Goal: Communication & Community: Answer question/provide support

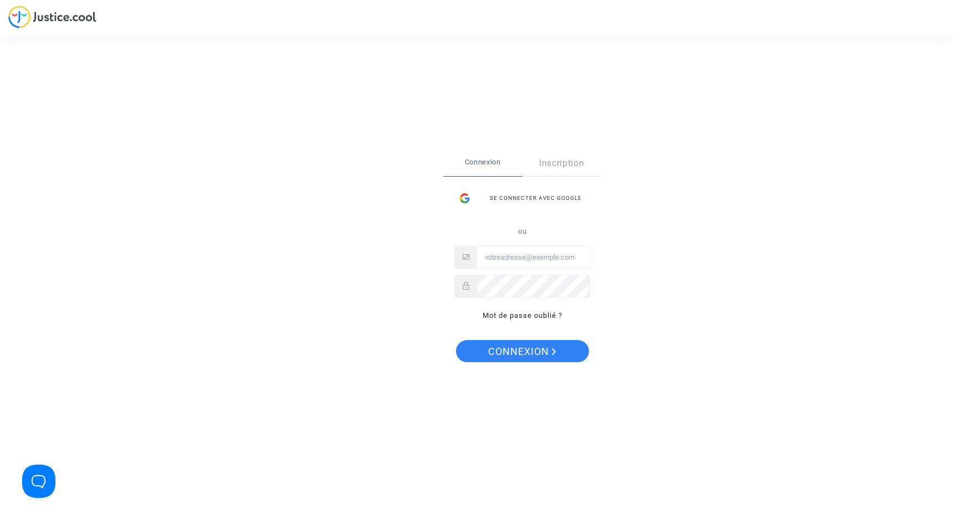
type input "aurelie.belledent13@orange.fr"
click at [506, 358] on span "Connexion" at bounding box center [522, 351] width 68 height 23
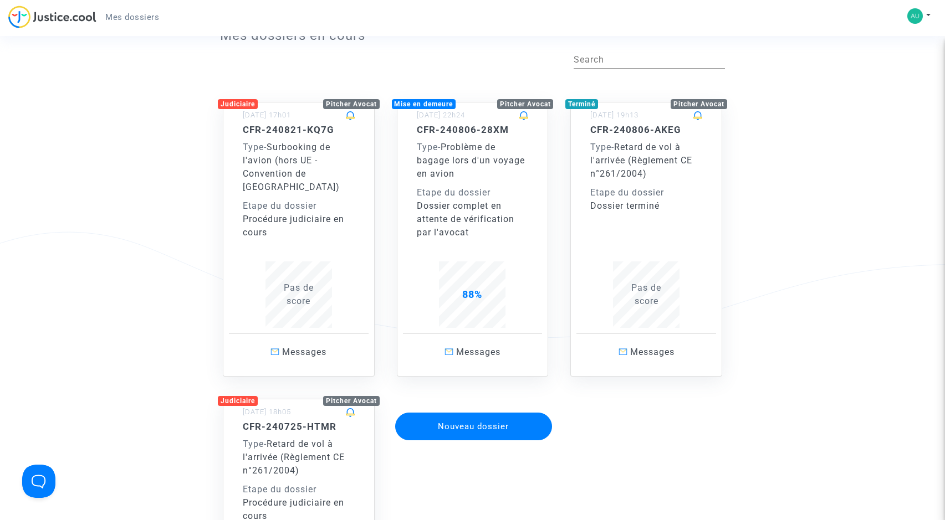
scroll to position [43, 0]
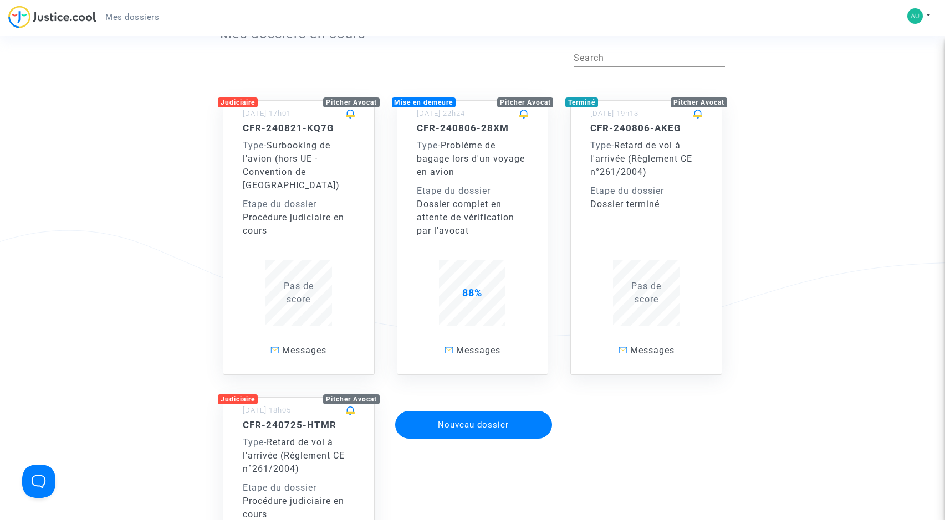
click at [309, 288] on span "Pas de score" at bounding box center [299, 293] width 30 height 24
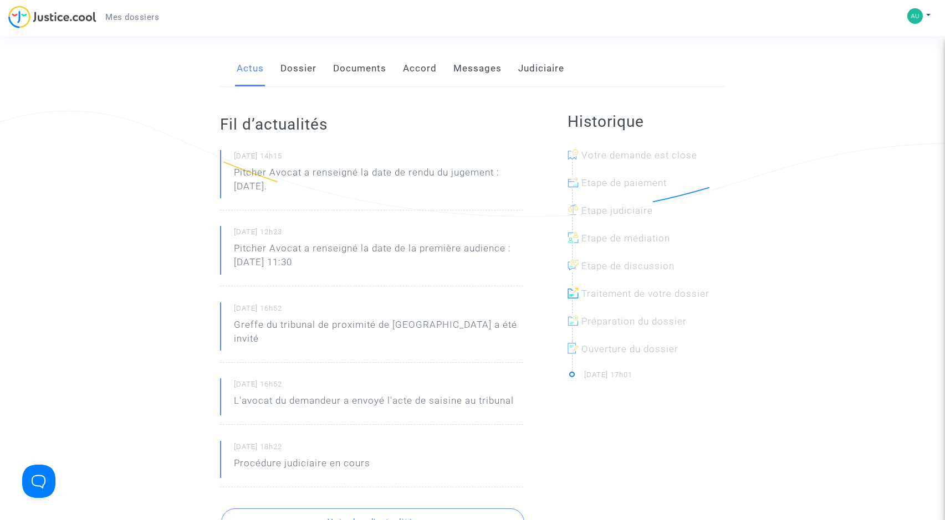
scroll to position [162, 0]
click at [408, 177] on p "Pitcher Avocat a renseigné la date de rendu du jugement : [DATE]." at bounding box center [378, 182] width 289 height 33
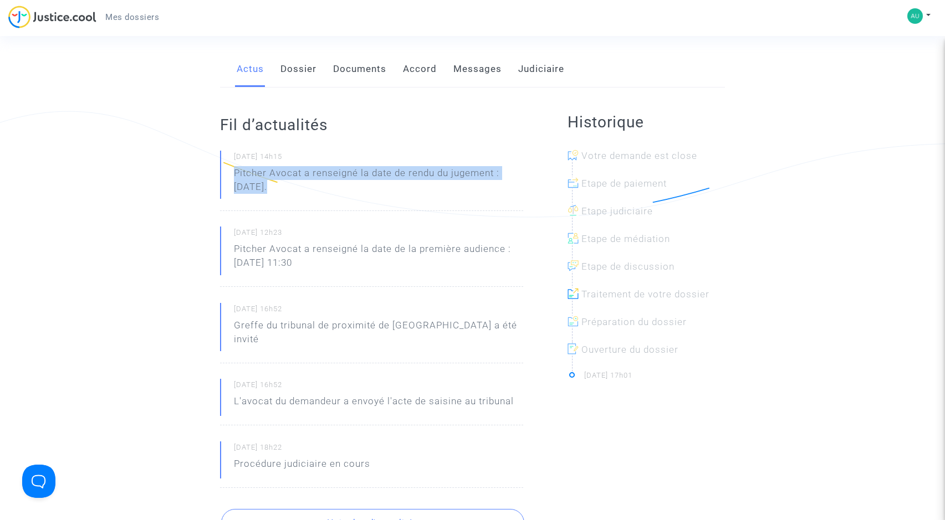
click at [408, 177] on p "Pitcher Avocat a renseigné la date de rendu du jugement : [DATE]." at bounding box center [378, 182] width 289 height 33
drag, startPoint x: 408, startPoint y: 177, endPoint x: 396, endPoint y: 193, distance: 19.7
click at [396, 193] on p "Pitcher Avocat a renseigné la date de rendu du jugement : [DATE]." at bounding box center [378, 182] width 289 height 33
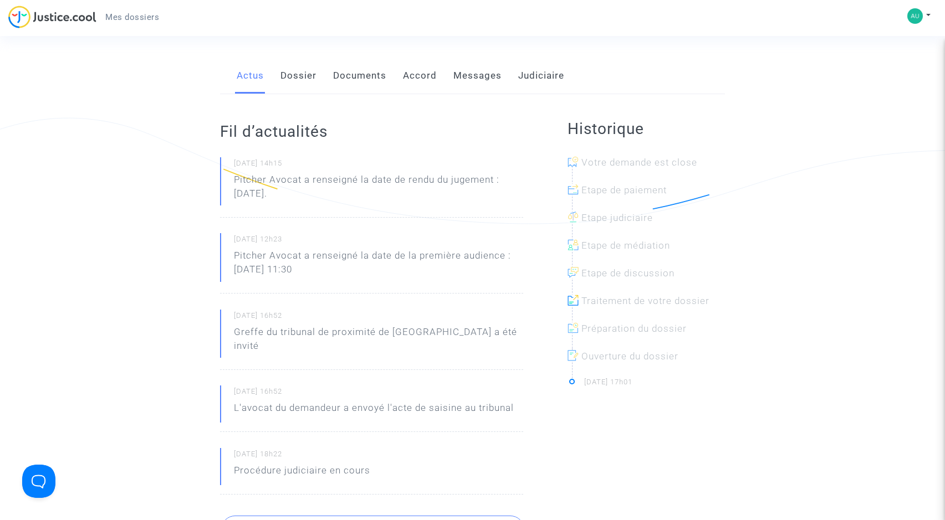
scroll to position [155, 0]
click at [424, 77] on link "Accord" at bounding box center [420, 76] width 34 height 37
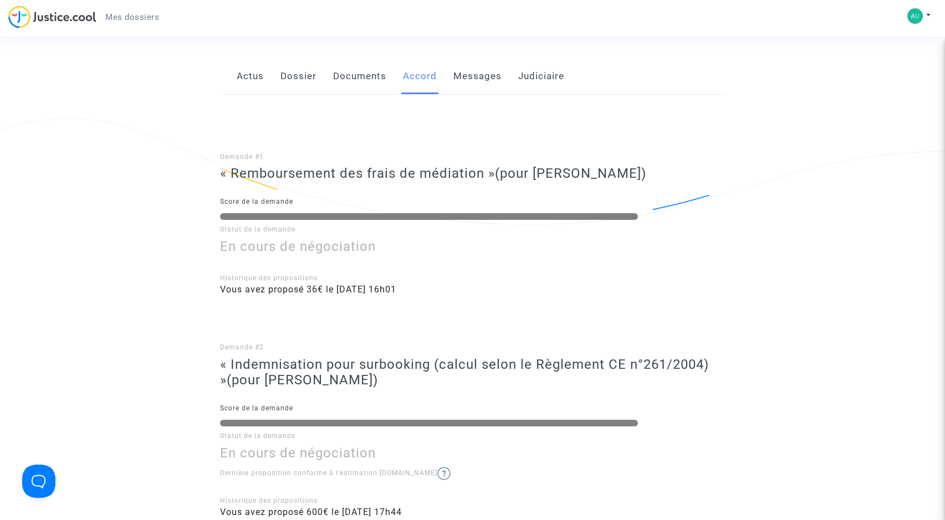
click at [358, 78] on link "Documents" at bounding box center [359, 76] width 53 height 37
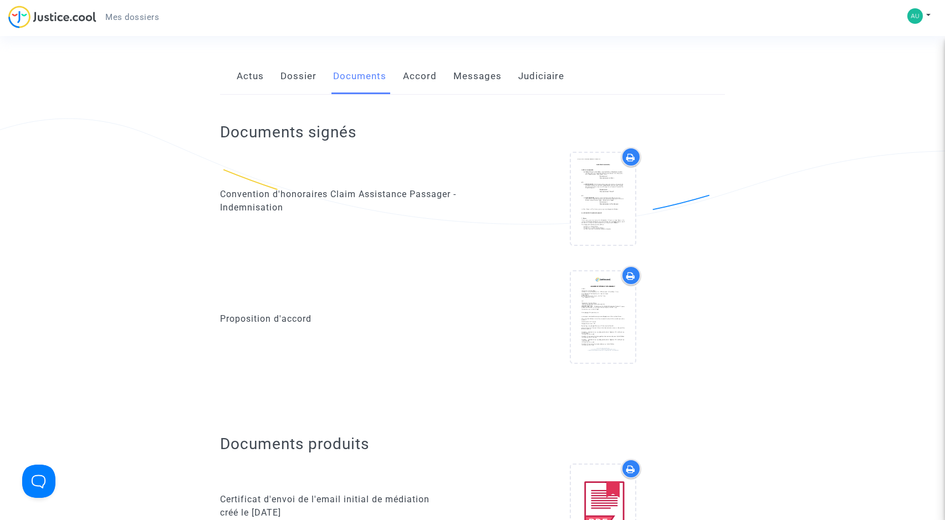
click at [292, 76] on link "Dossier" at bounding box center [298, 76] width 36 height 37
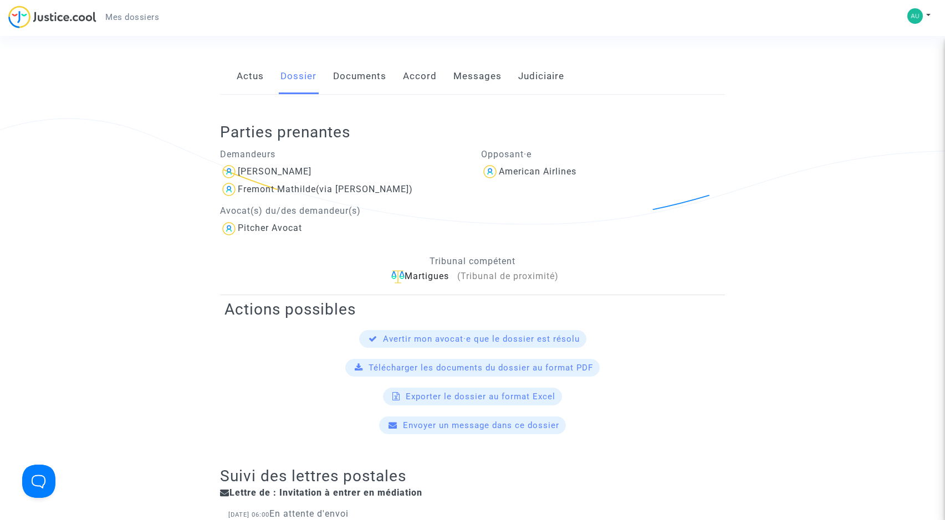
click at [373, 76] on link "Documents" at bounding box center [359, 76] width 53 height 37
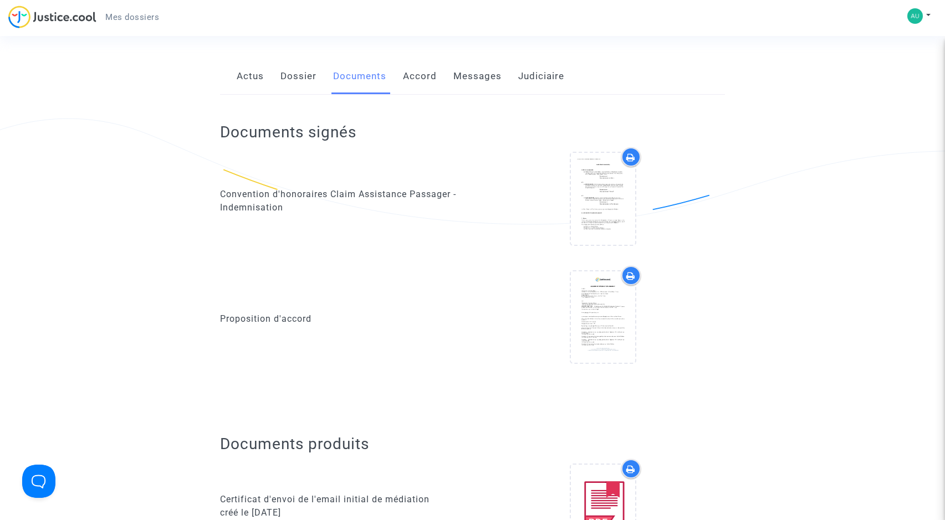
click at [423, 78] on link "Accord" at bounding box center [420, 76] width 34 height 37
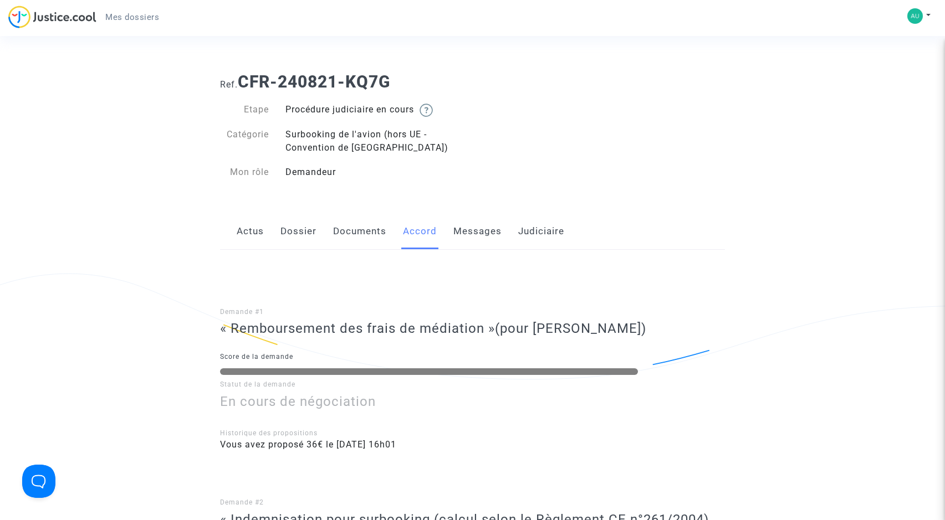
click at [464, 230] on link "Messages" at bounding box center [477, 231] width 48 height 37
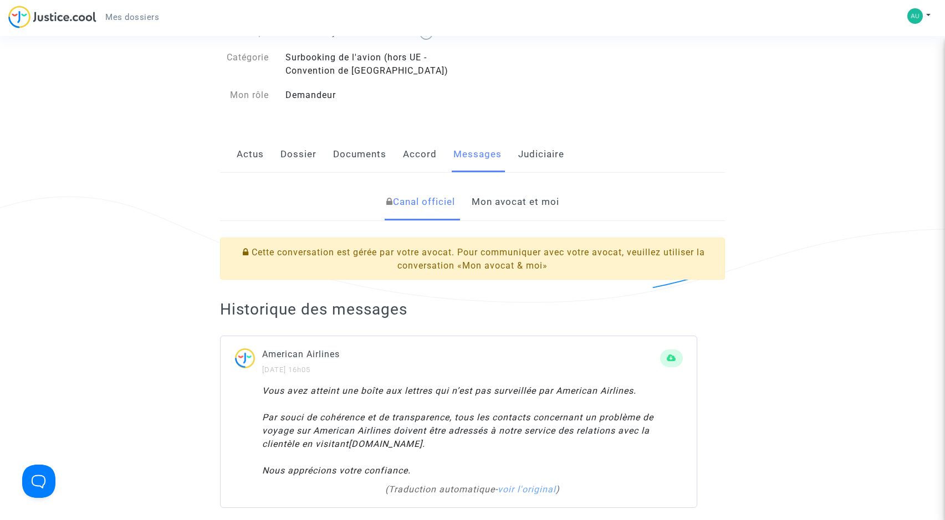
scroll to position [69, 0]
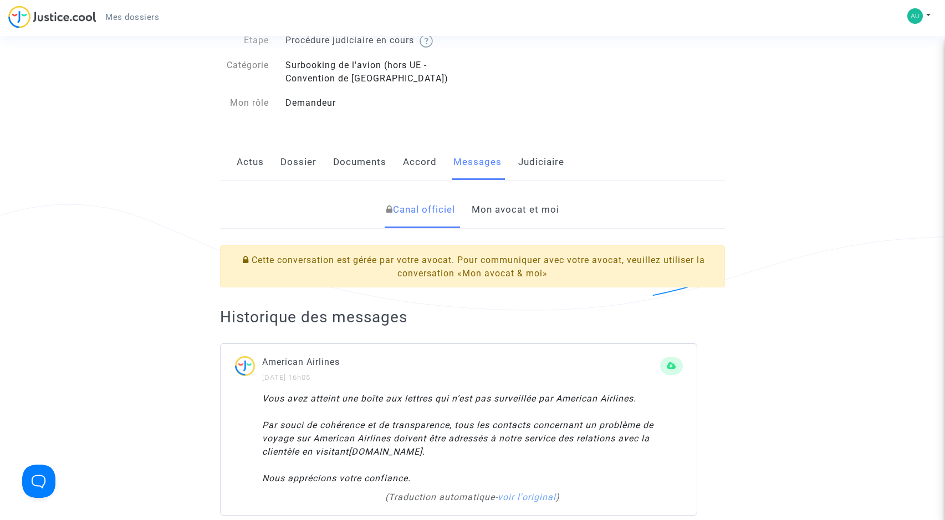
click at [494, 208] on link "Mon avocat et moi" at bounding box center [516, 210] width 88 height 37
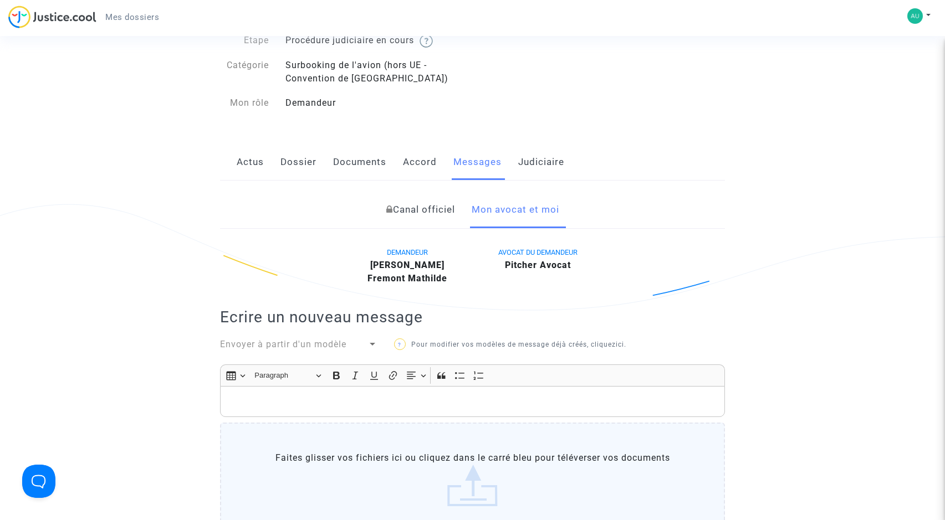
click at [256, 167] on link "Actus" at bounding box center [250, 162] width 27 height 37
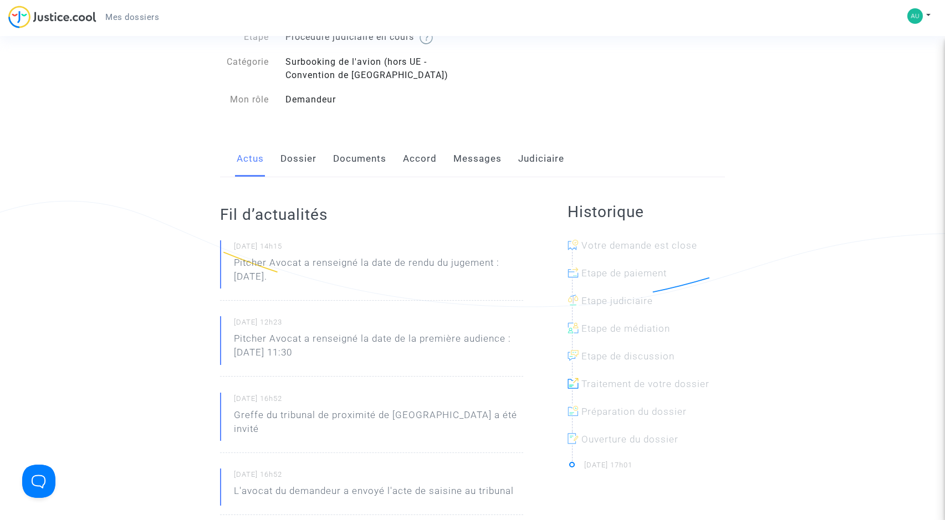
scroll to position [74, 0]
click at [484, 166] on link "Messages" at bounding box center [477, 158] width 48 height 37
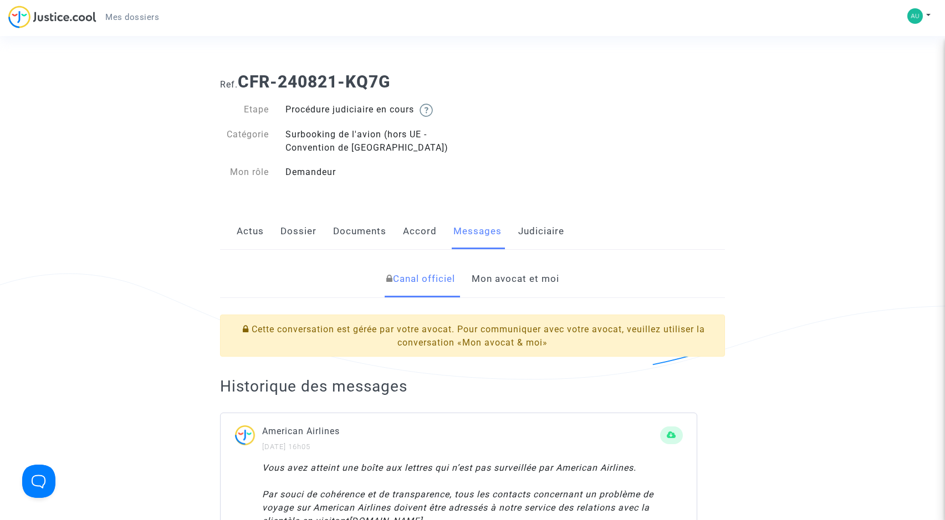
scroll to position [36, 0]
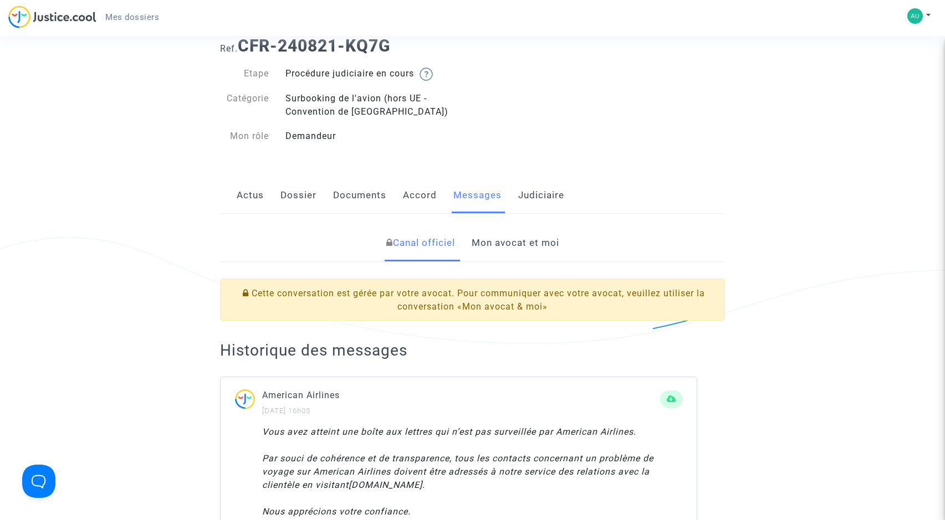
drag, startPoint x: 336, startPoint y: 141, endPoint x: 344, endPoint y: 126, distance: 17.1
click at [344, 126] on div "Etape Procédure judiciaire en cours Catégorie Surbooking de l'avion (hors UE - …" at bounding box center [342, 105] width 244 height 76
click at [496, 240] on link "Mon avocat et moi" at bounding box center [516, 243] width 88 height 37
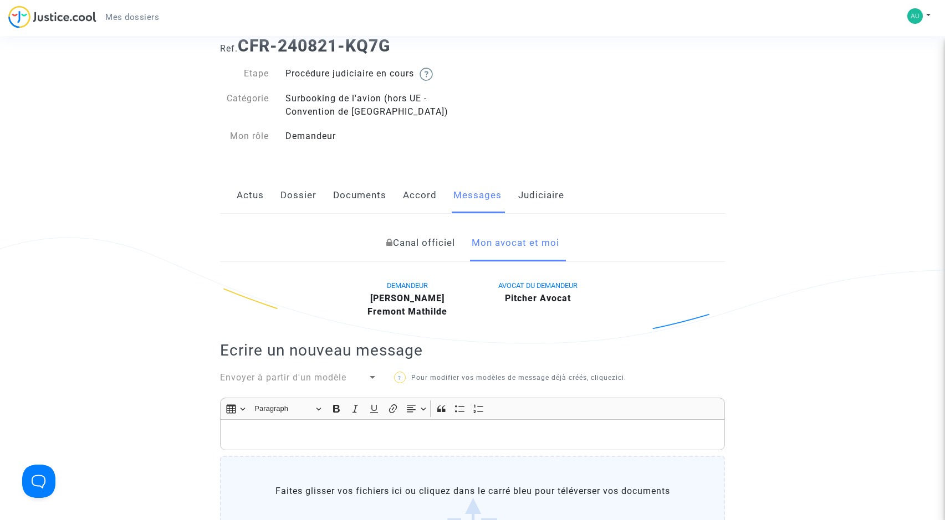
scroll to position [17, 0]
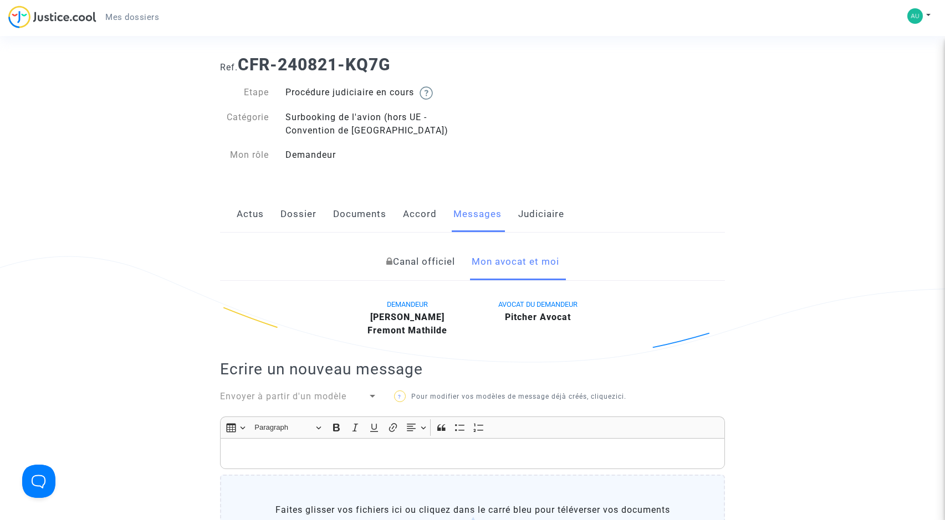
click at [311, 209] on link "Dossier" at bounding box center [298, 214] width 36 height 37
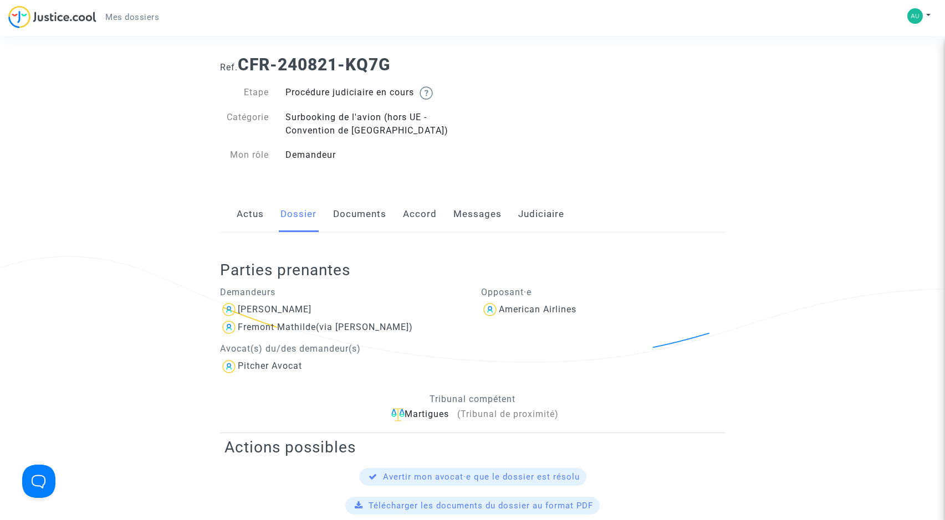
click at [250, 216] on link "Actus" at bounding box center [250, 214] width 27 height 37
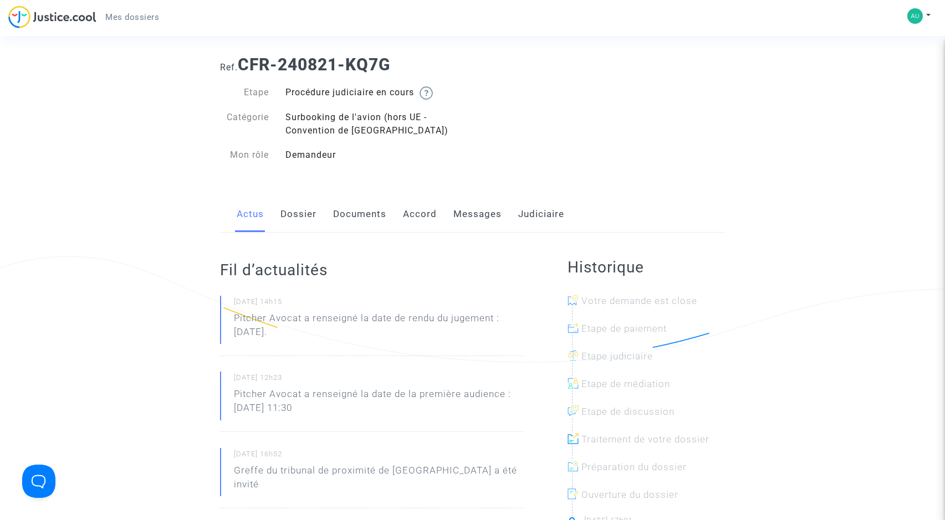
click at [483, 213] on link "Messages" at bounding box center [477, 214] width 48 height 37
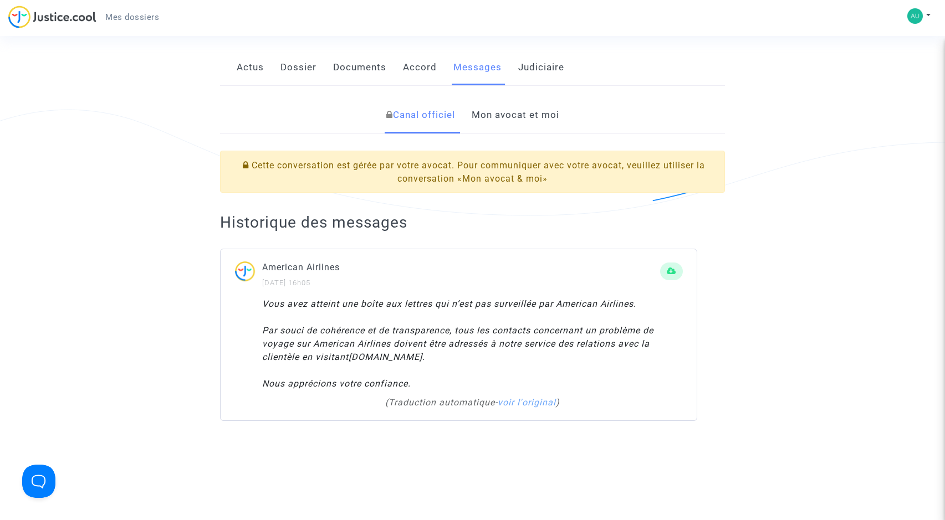
scroll to position [177, 0]
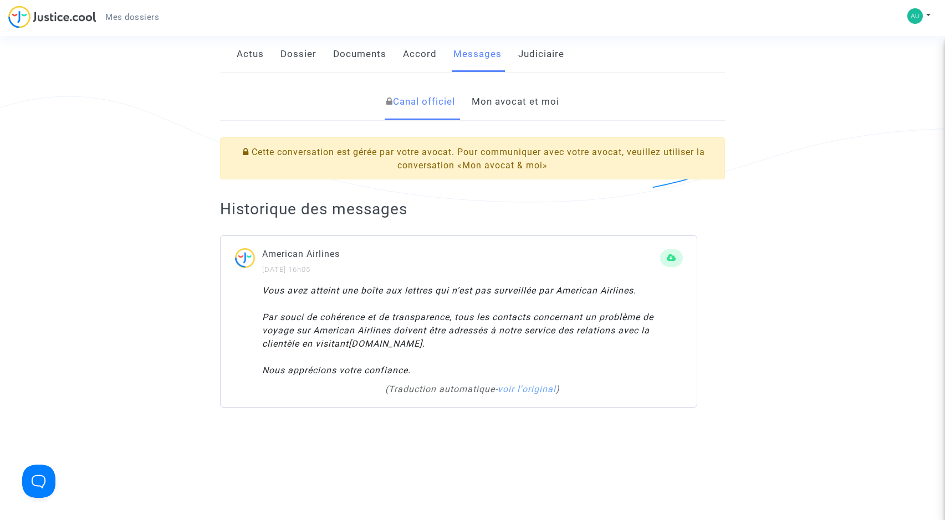
click at [528, 100] on link "Mon avocat et moi" at bounding box center [516, 102] width 88 height 37
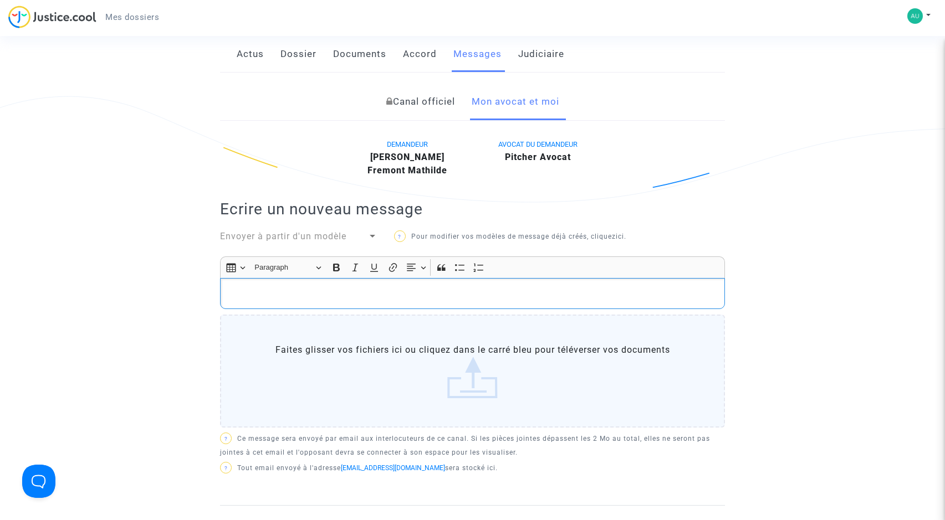
click at [244, 287] on p "Rich Text Editor, main" at bounding box center [472, 294] width 493 height 14
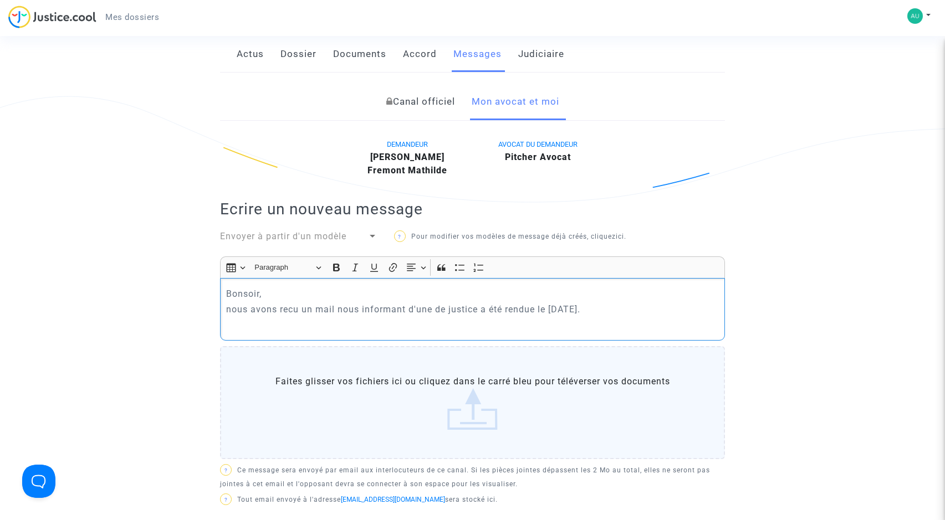
click at [431, 308] on p "nous avons recu un mail nous informant d'une de justice a été rendue le [DATE]." at bounding box center [472, 310] width 493 height 14
click at [318, 325] on p "Rich Text Editor, main" at bounding box center [472, 325] width 493 height 14
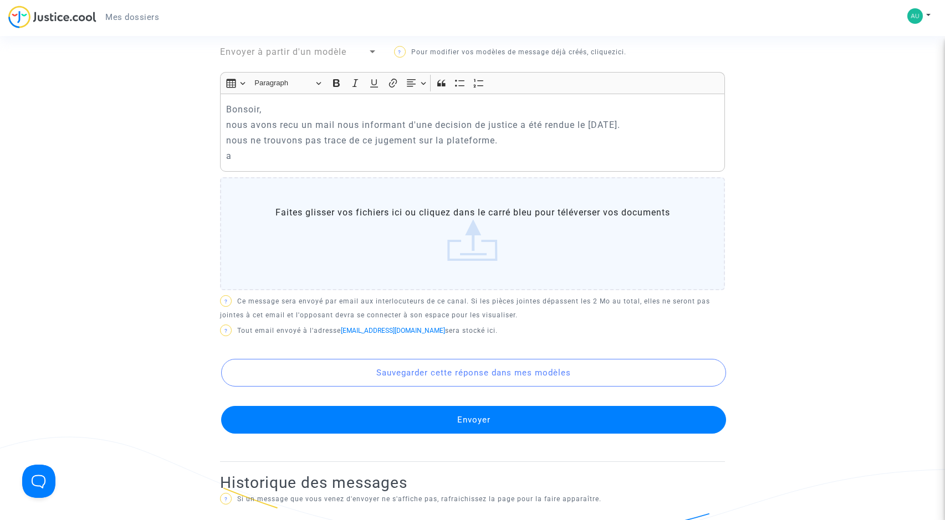
scroll to position [361, 0]
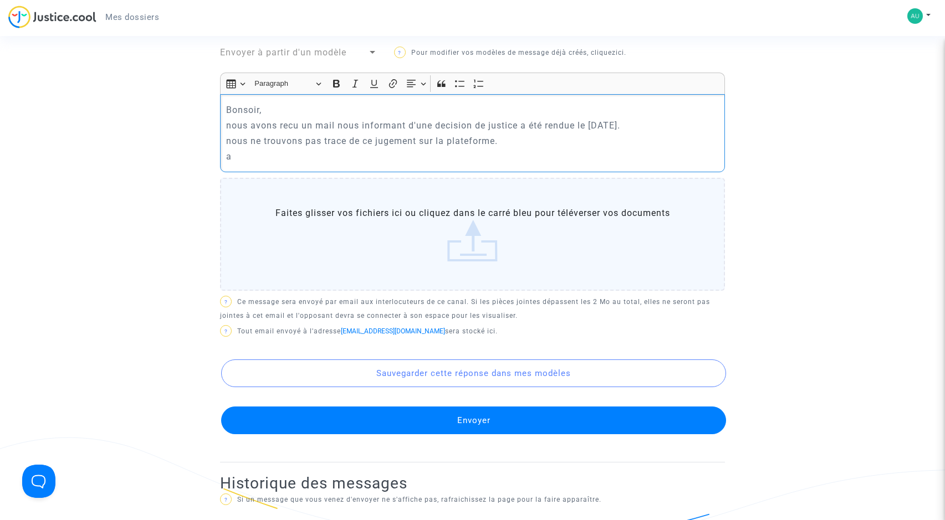
click at [255, 152] on p "a" at bounding box center [472, 157] width 493 height 14
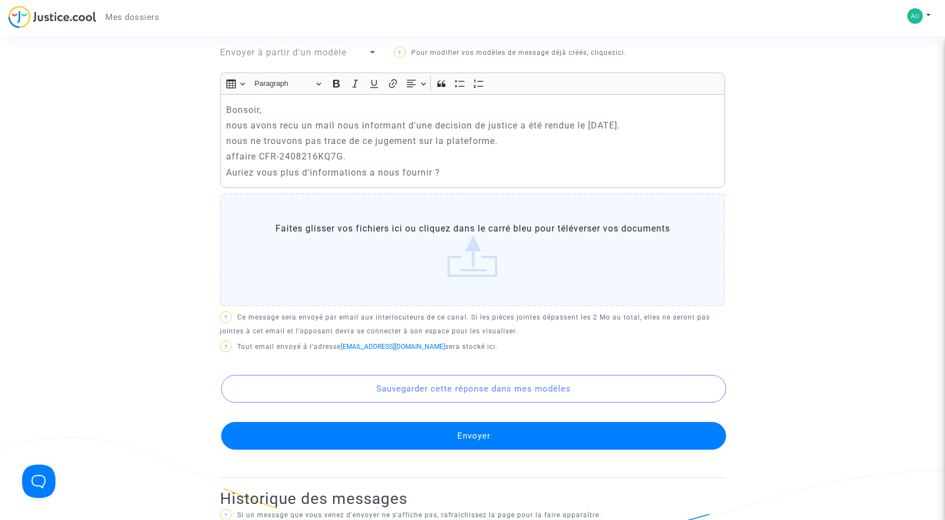
click at [457, 448] on button "Envoyer" at bounding box center [473, 436] width 505 height 28
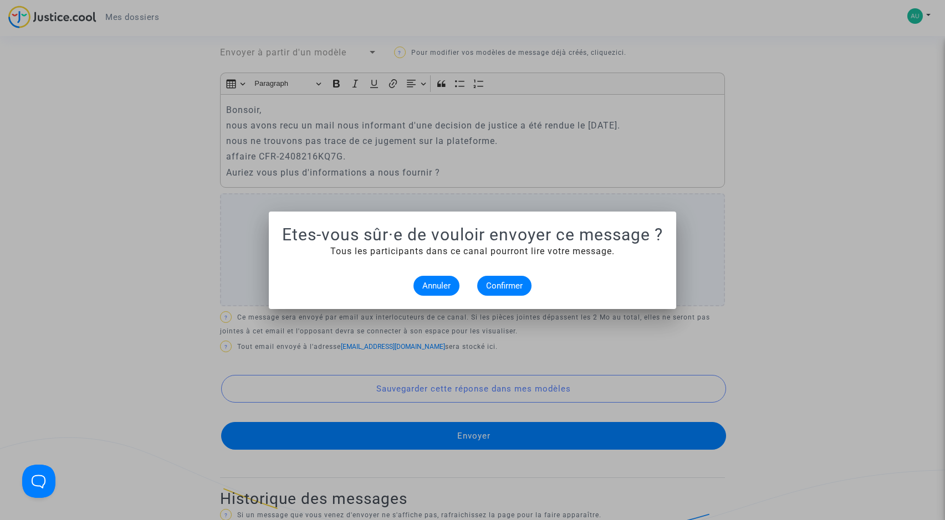
scroll to position [0, 0]
click at [489, 285] on span "Confirmer" at bounding box center [504, 286] width 37 height 10
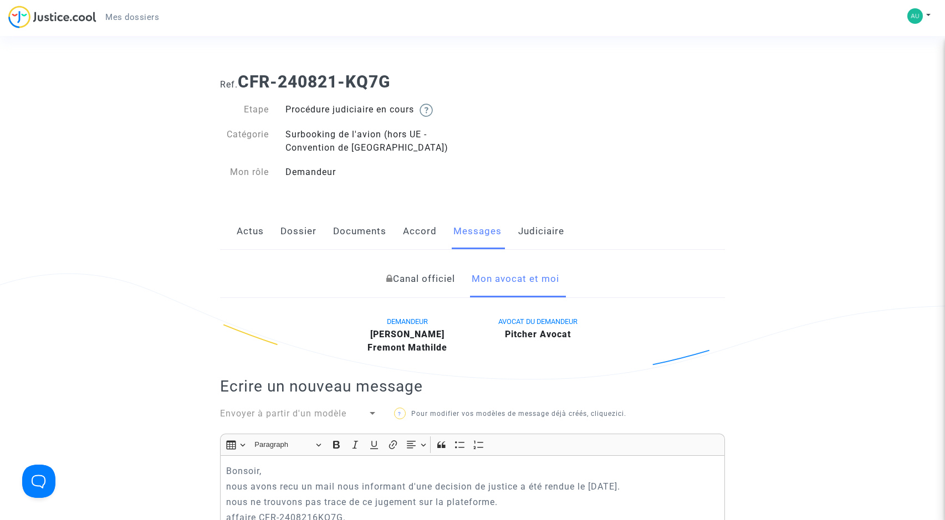
scroll to position [361, 0]
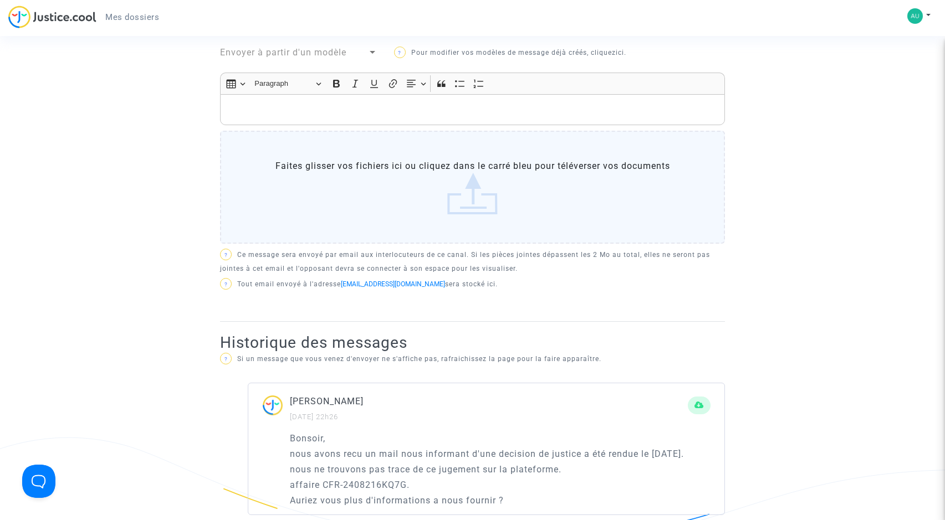
scroll to position [177, 0]
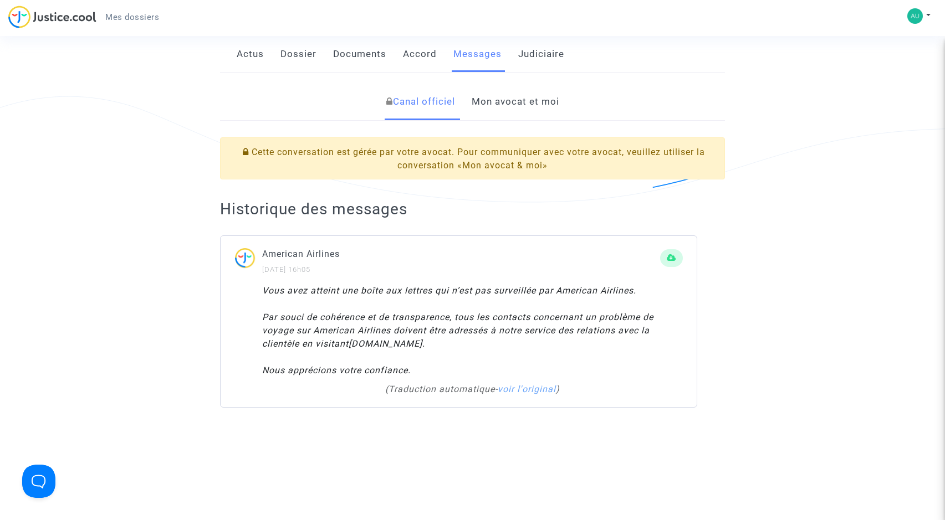
click at [255, 61] on link "Actus" at bounding box center [250, 54] width 27 height 37
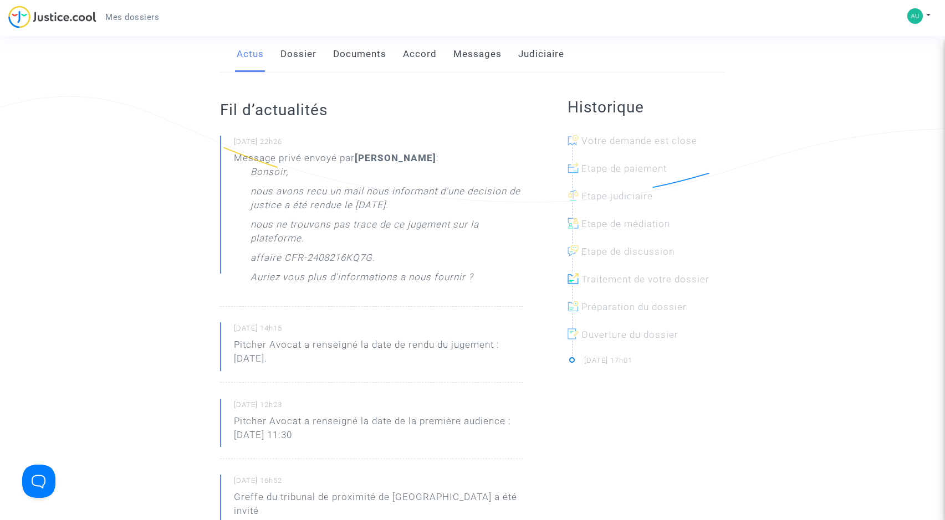
click at [293, 61] on link "Dossier" at bounding box center [298, 54] width 36 height 37
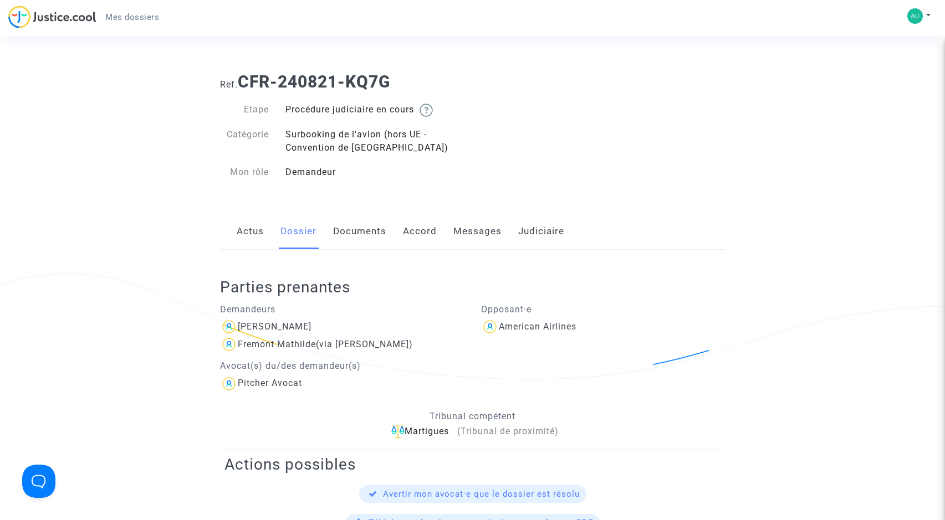
scroll to position [177, 0]
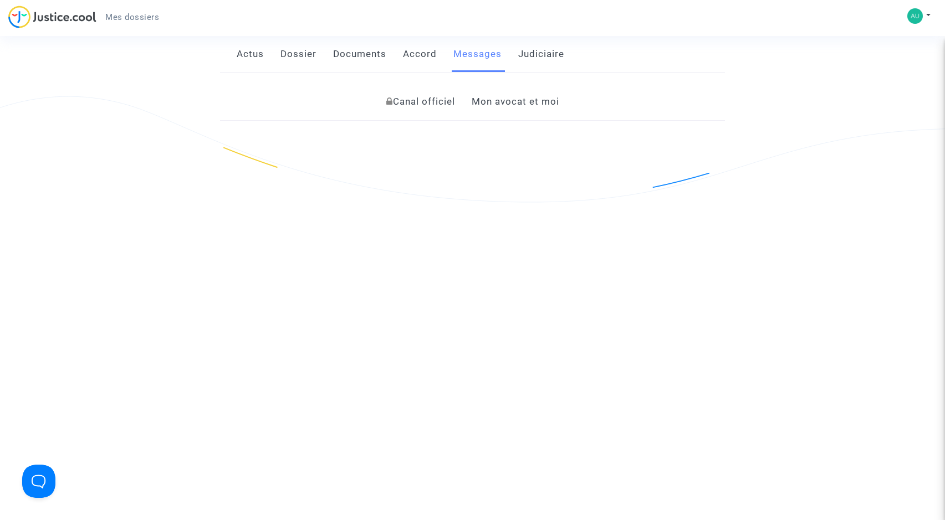
scroll to position [17, 0]
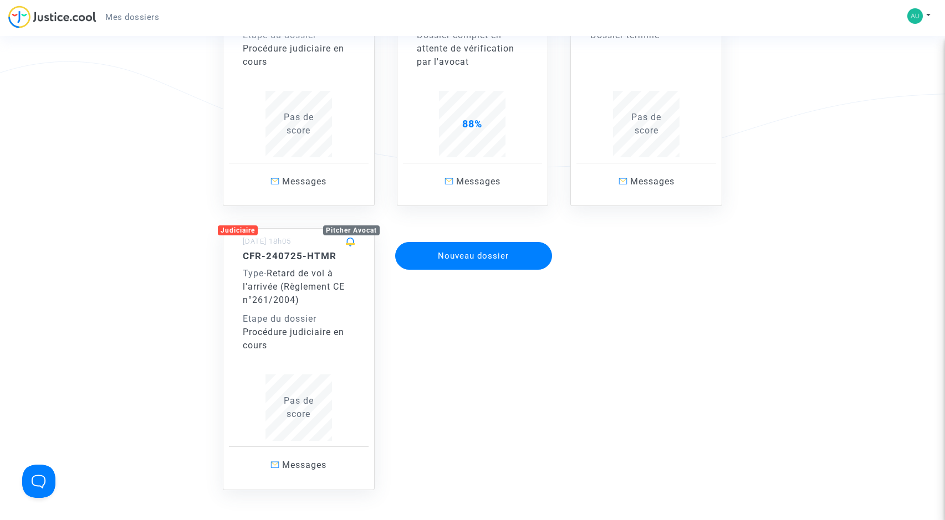
scroll to position [229, 0]
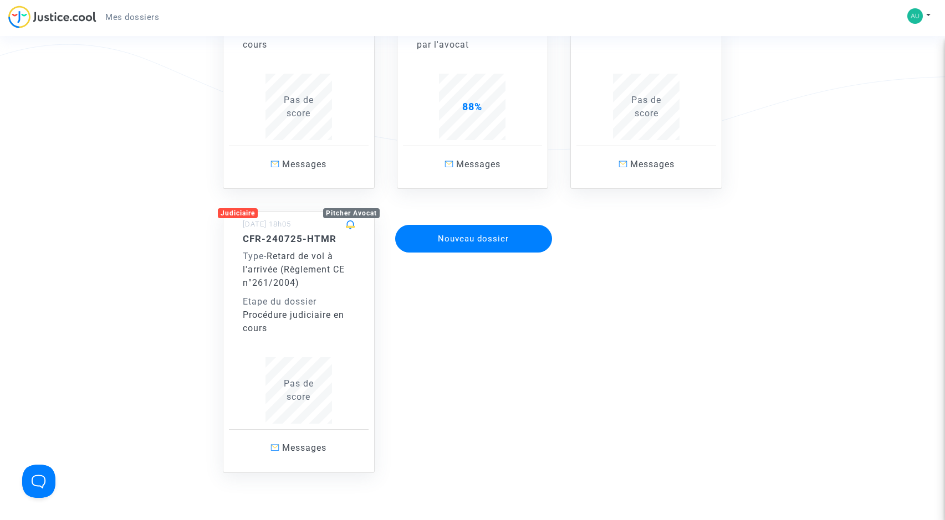
click at [289, 289] on div "Type - Retard de vol à l'arrivée (Règlement CE n°261/2004)" at bounding box center [299, 270] width 112 height 40
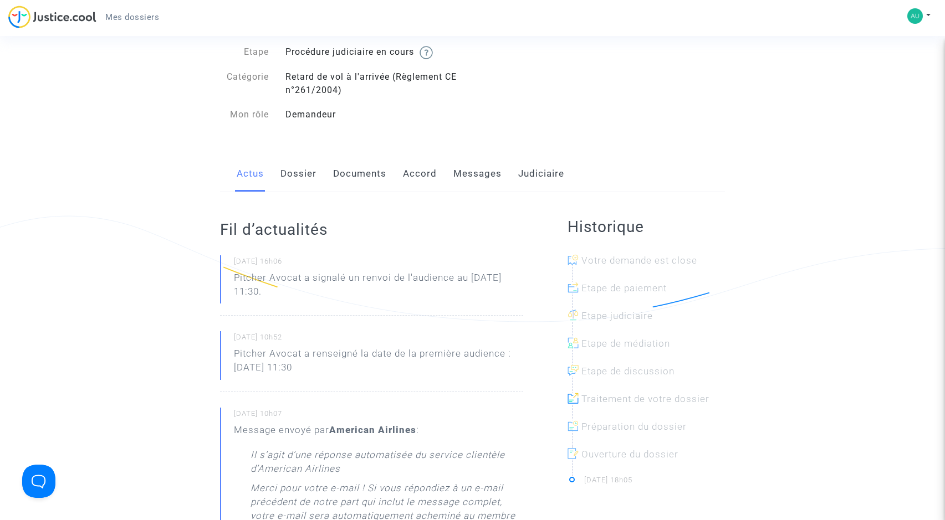
scroll to position [59, 0]
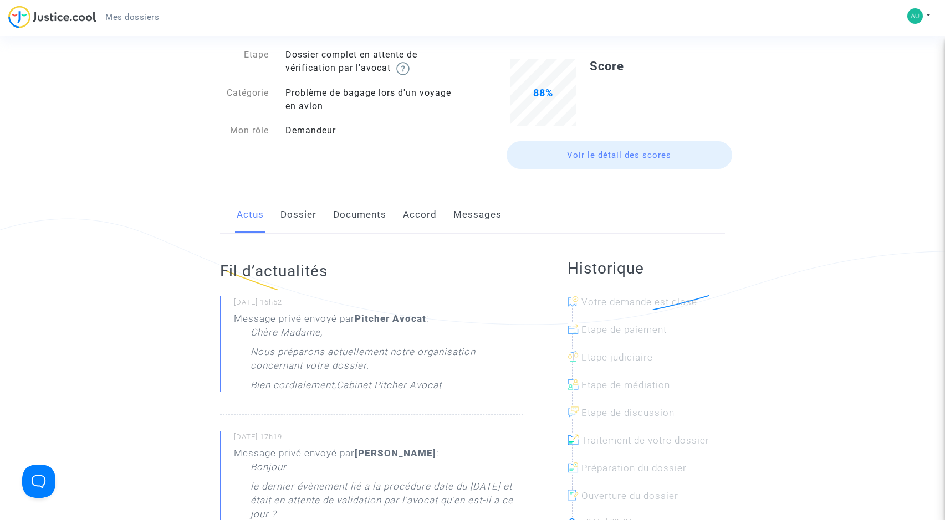
scroll to position [54, 0]
click at [571, 157] on link "Voir le détail des scores" at bounding box center [619, 156] width 226 height 28
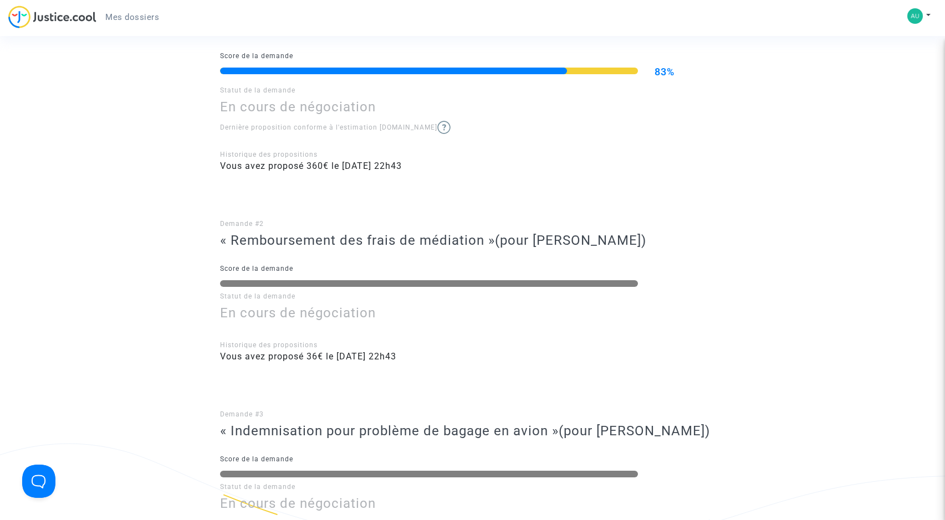
scroll to position [355, 0]
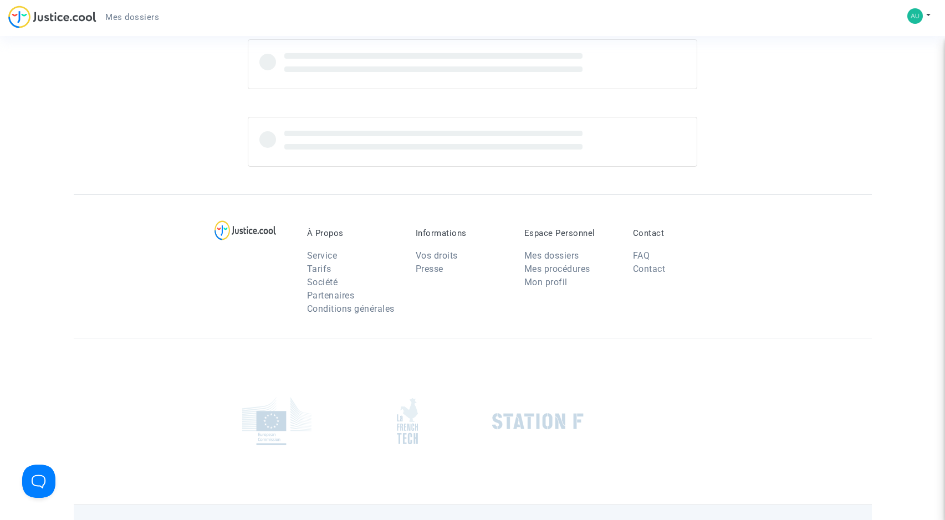
scroll to position [54, 0]
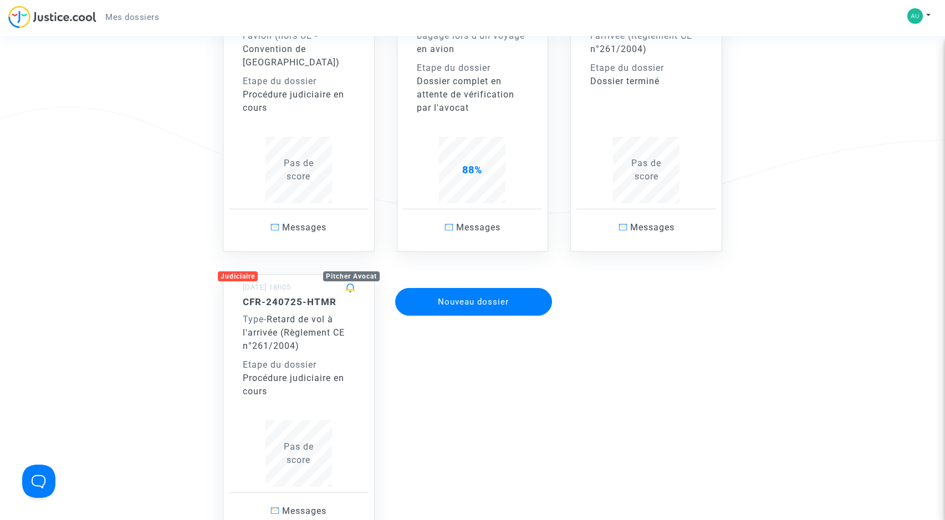
scroll to position [167, 0]
